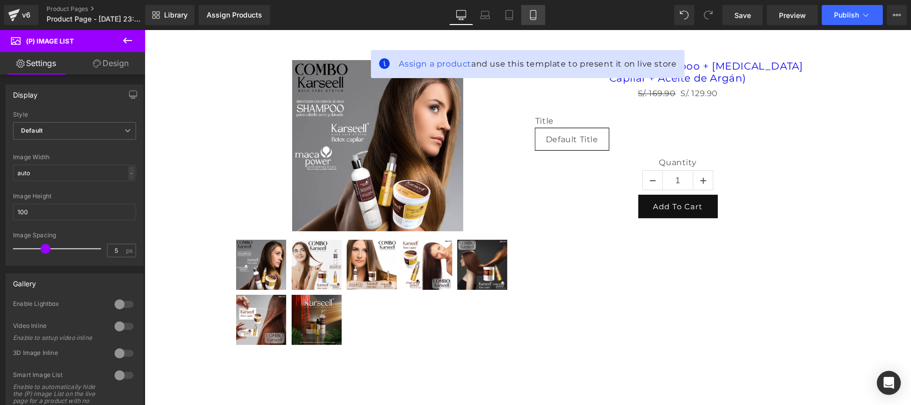
click at [534, 18] on icon at bounding box center [534, 18] width 6 height 0
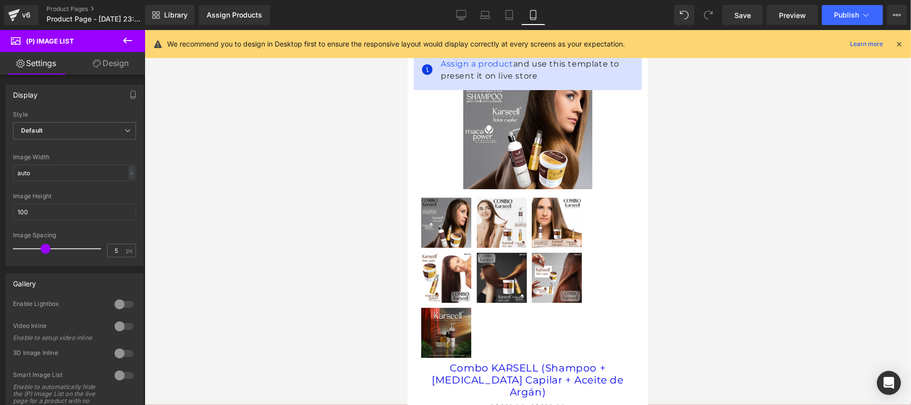
scroll to position [34, 0]
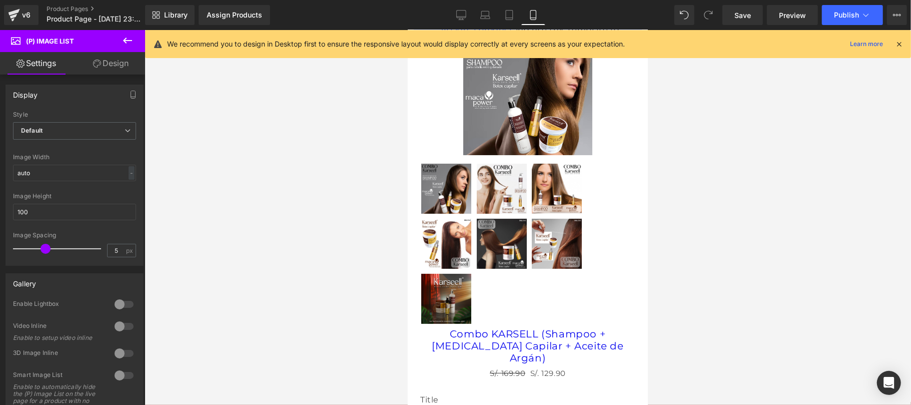
click at [899, 44] on icon at bounding box center [899, 44] width 9 height 9
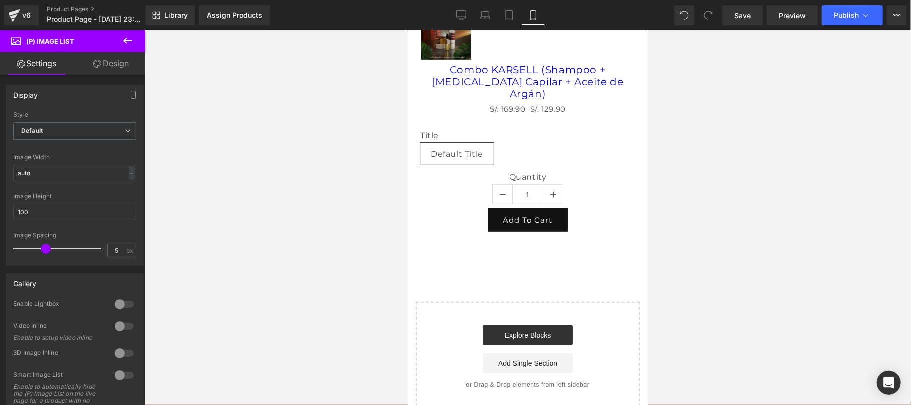
scroll to position [323, 0]
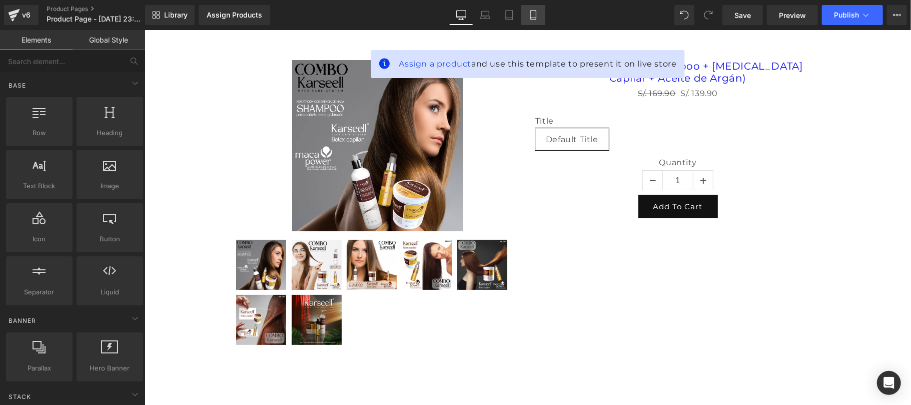
click at [539, 10] on link "Mobile" at bounding box center [534, 15] width 24 height 20
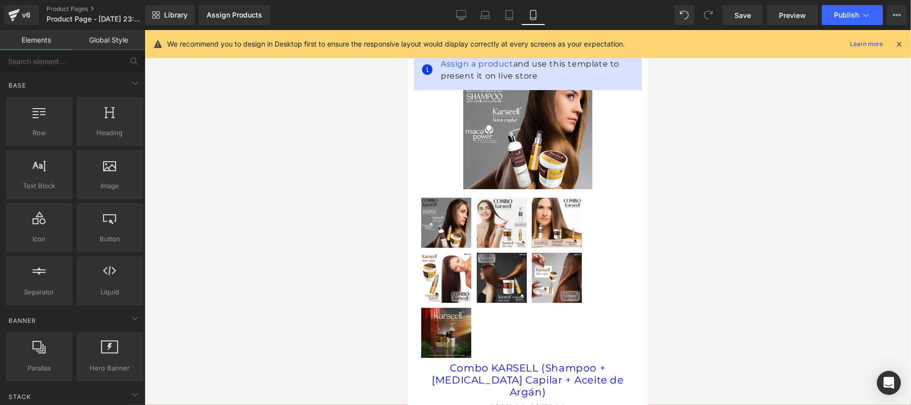
click at [901, 41] on icon at bounding box center [899, 44] width 9 height 9
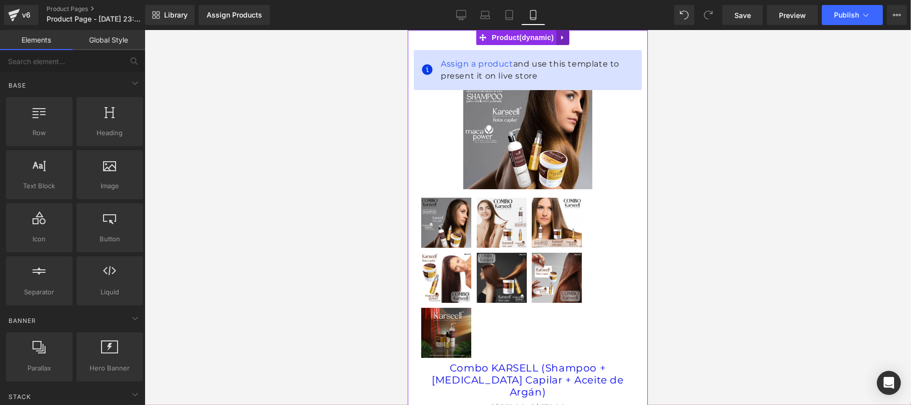
click at [563, 39] on icon at bounding box center [562, 38] width 7 height 8
click at [571, 40] on icon at bounding box center [569, 37] width 7 height 7
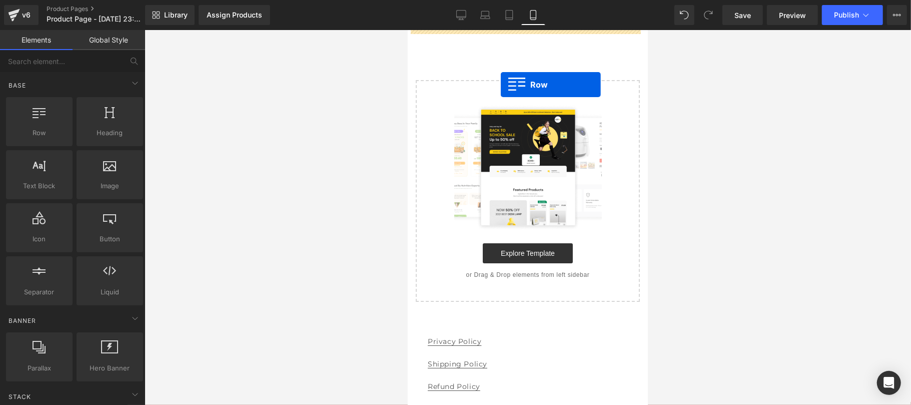
drag, startPoint x: 446, startPoint y: 155, endPoint x: 496, endPoint y: 83, distance: 87.7
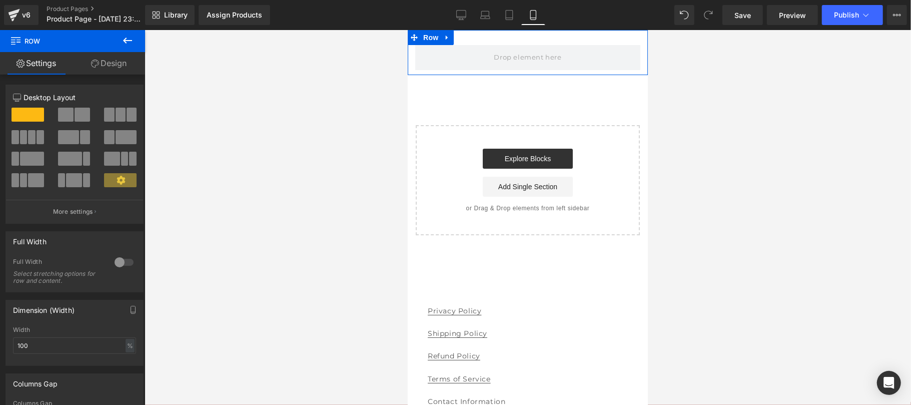
click at [119, 67] on link "Design" at bounding box center [109, 63] width 73 height 23
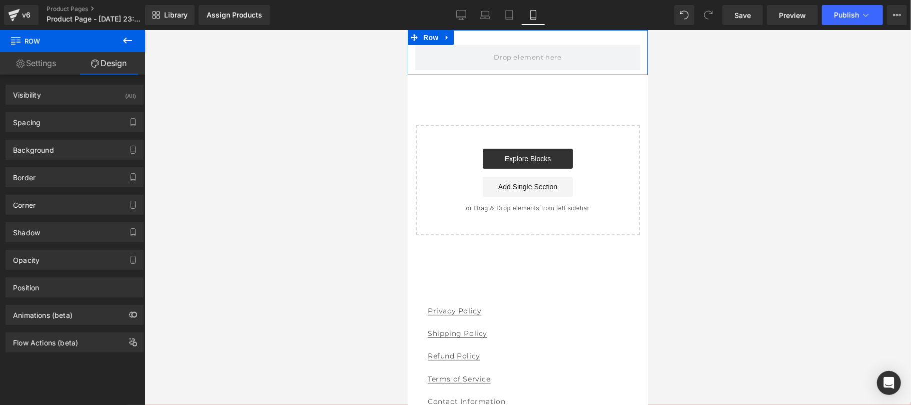
click at [43, 69] on link "Settings" at bounding box center [36, 63] width 73 height 23
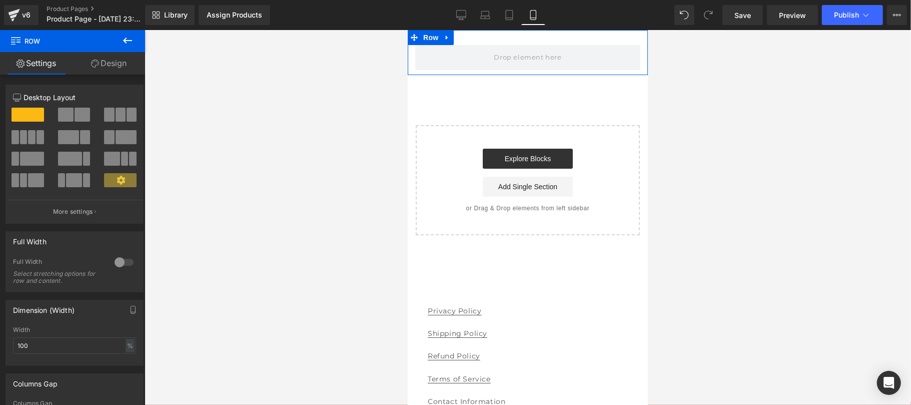
click at [103, 61] on link "Design" at bounding box center [109, 63] width 73 height 23
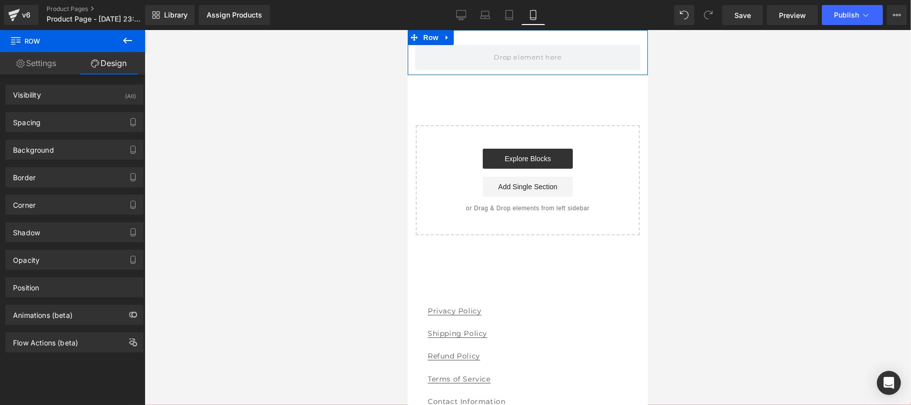
click at [45, 56] on link "Settings" at bounding box center [36, 63] width 73 height 23
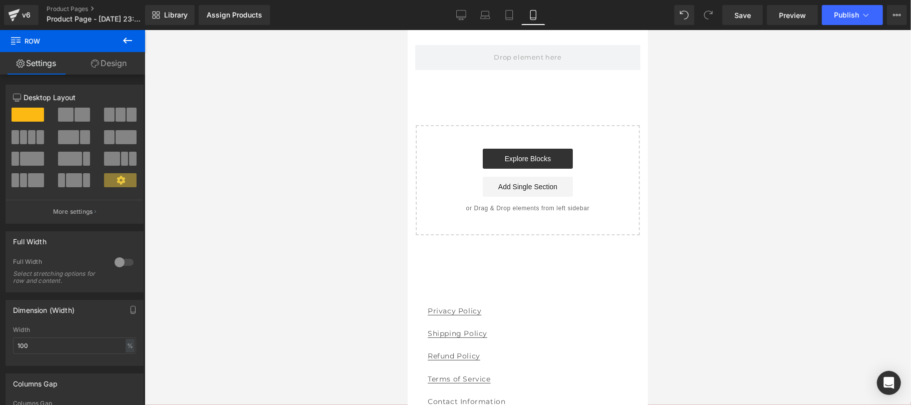
click at [126, 36] on icon at bounding box center [128, 41] width 12 height 12
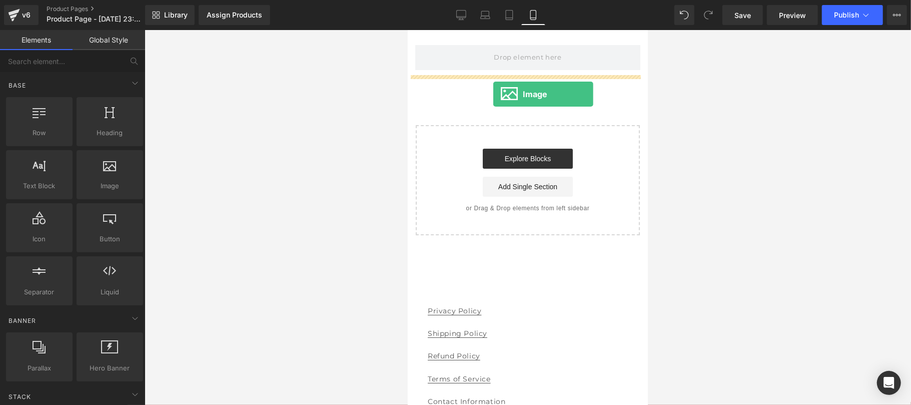
drag, startPoint x: 515, startPoint y: 207, endPoint x: 493, endPoint y: 94, distance: 115.1
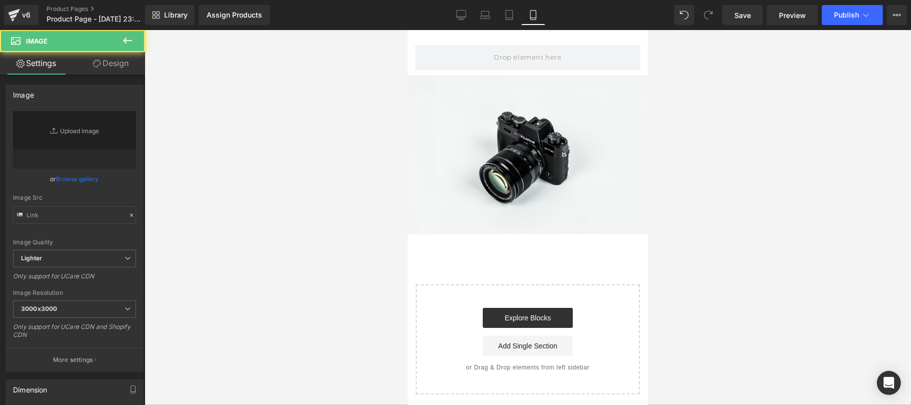
type input "//[DOMAIN_NAME][URL]"
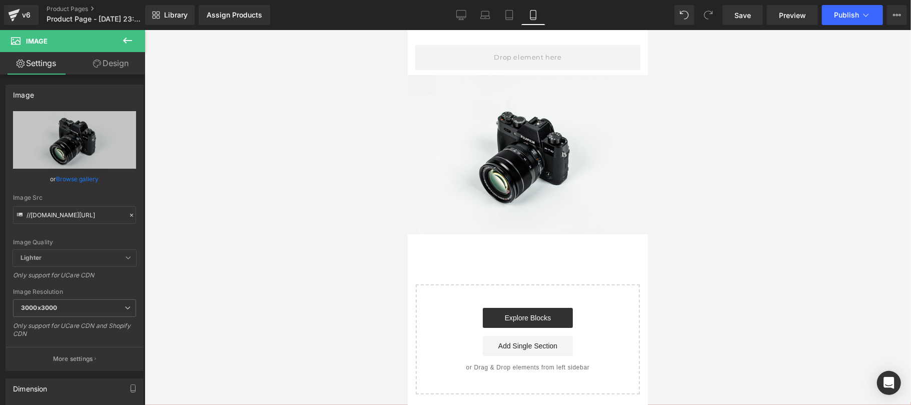
click at [131, 39] on icon at bounding box center [128, 41] width 12 height 12
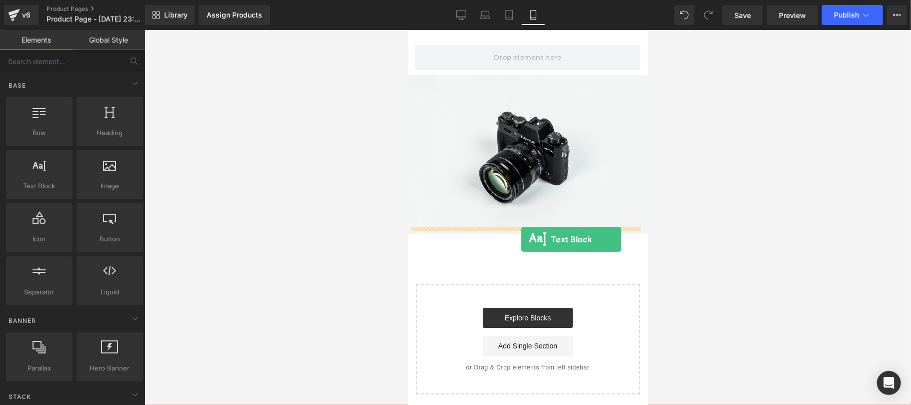
drag, startPoint x: 437, startPoint y: 216, endPoint x: 509, endPoint y: 253, distance: 80.4
